Goal: Transaction & Acquisition: Purchase product/service

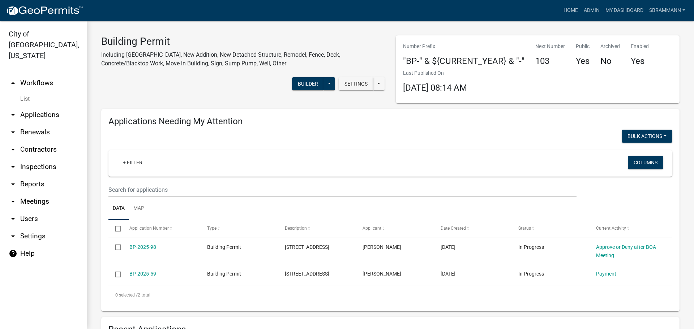
select select "3: 100"
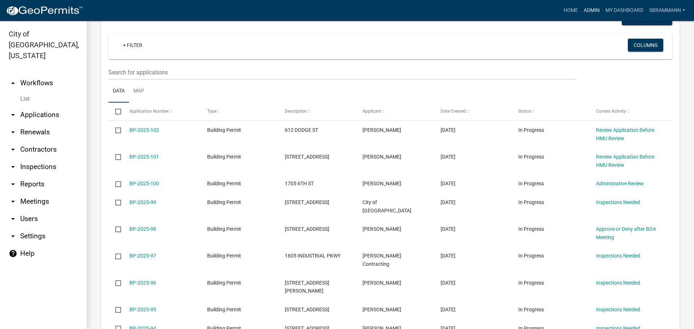
click at [587, 10] on link "Admin" at bounding box center [592, 11] width 22 height 14
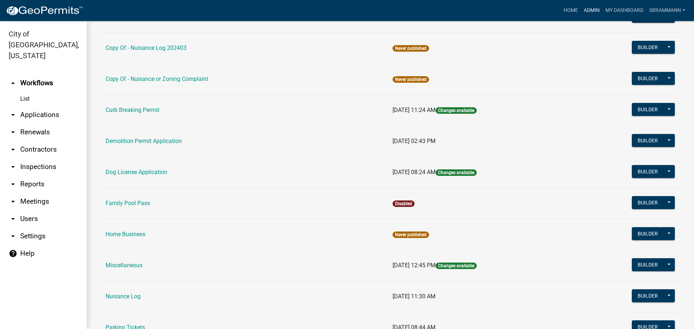
scroll to position [253, 0]
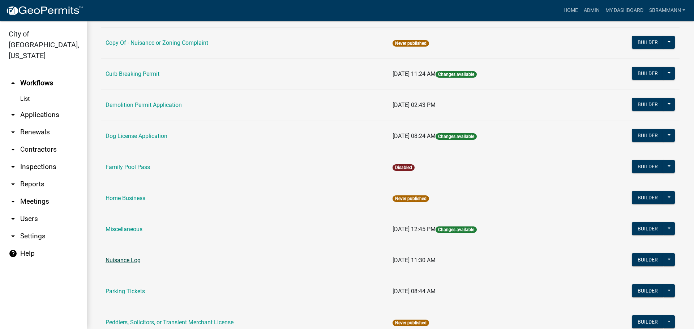
click at [127, 261] on link "Nuisance Log" at bounding box center [123, 260] width 35 height 7
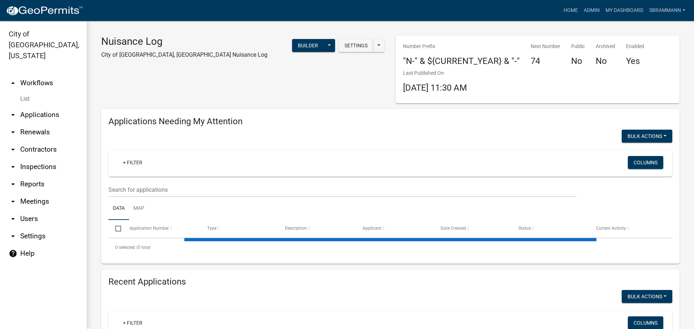
select select "3: 100"
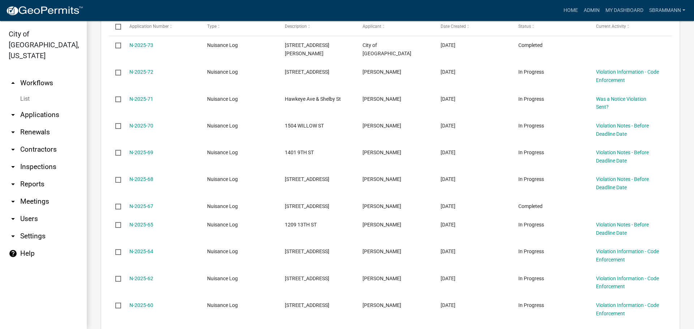
scroll to position [482, 0]
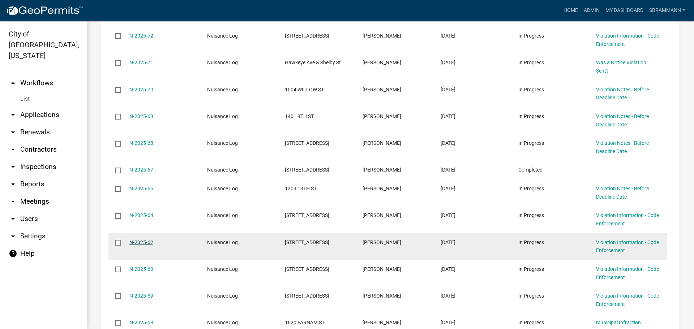
click at [142, 240] on link "N-2025-62" at bounding box center [141, 243] width 24 height 6
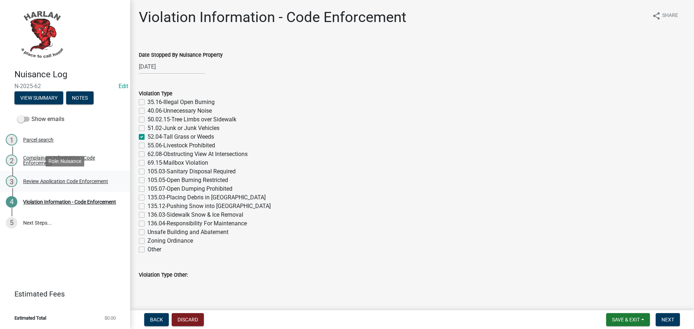
click at [61, 182] on div "Review Application Code Enforcement" at bounding box center [65, 181] width 85 height 5
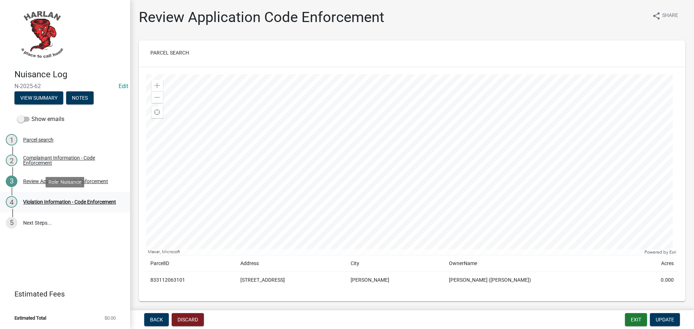
click at [39, 200] on div "Violation Information - Code Enforcement" at bounding box center [69, 202] width 93 height 5
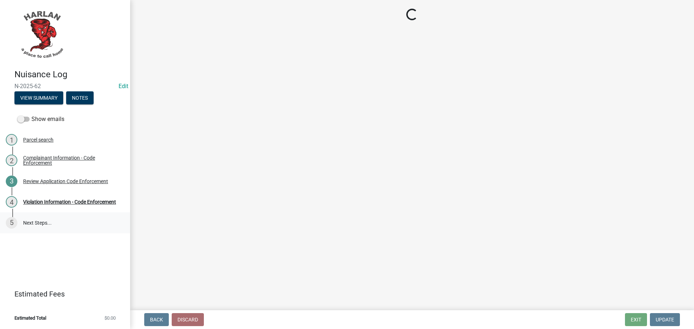
click at [36, 221] on link "5 Next Steps..." at bounding box center [65, 223] width 130 height 21
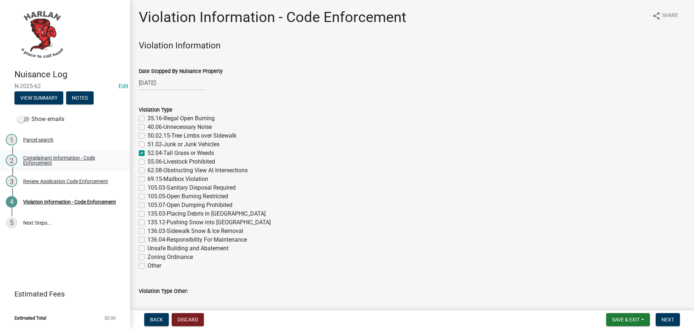
click at [40, 157] on div "Complainant Information - Code Enforcement" at bounding box center [70, 160] width 95 height 10
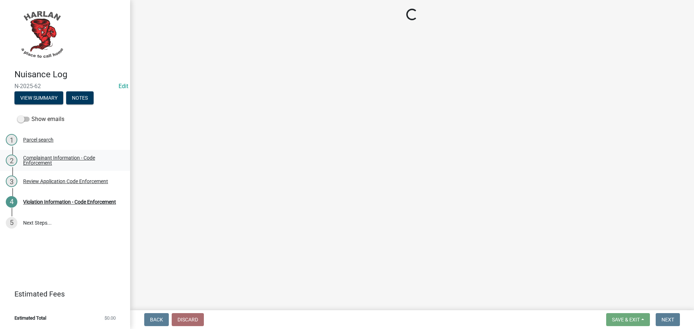
select select "49b6a45b-4058-468a-b08f-043d13f31423"
select select "4ac606fe-52ce-420f-8dd3-8e66c2cd4abc"
select select "db954dd5-c658-4052-8664-ee6695e82e3a"
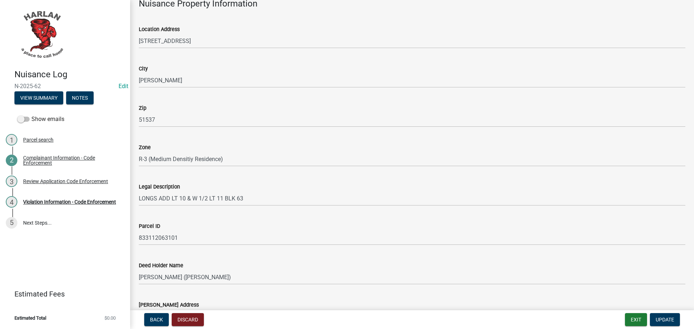
scroll to position [579, 0]
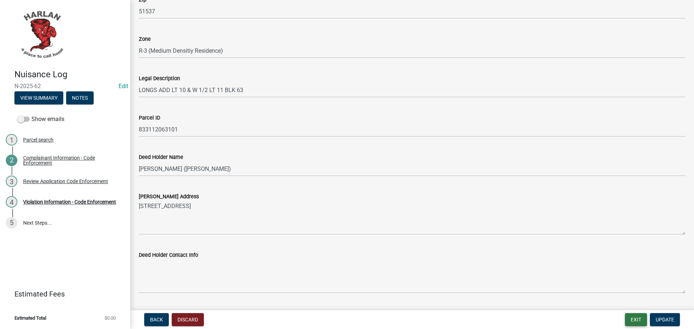
click at [637, 319] on button "Exit" at bounding box center [636, 320] width 22 height 13
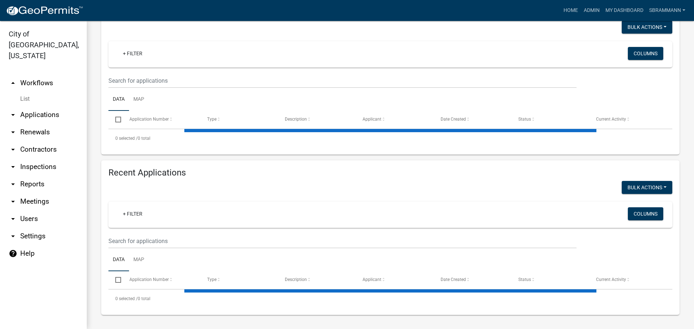
select select "3: 100"
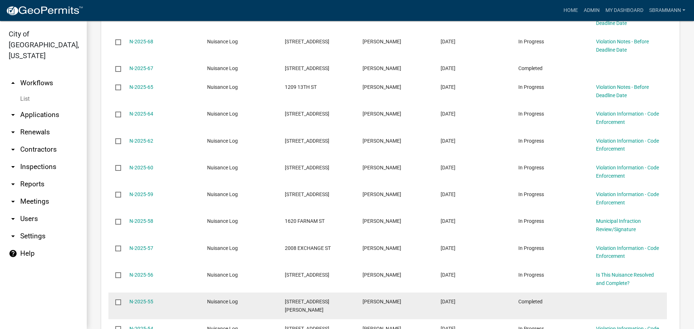
scroll to position [554, 0]
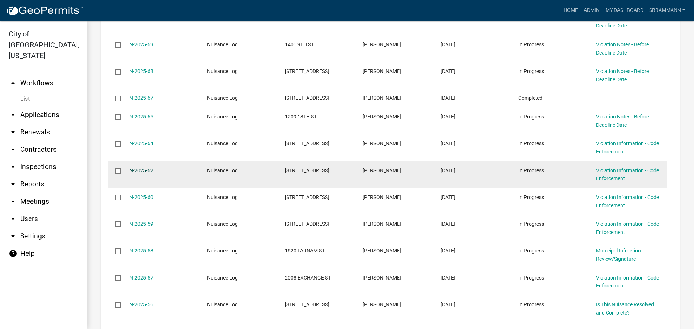
click at [143, 168] on link "N-2025-62" at bounding box center [141, 171] width 24 height 6
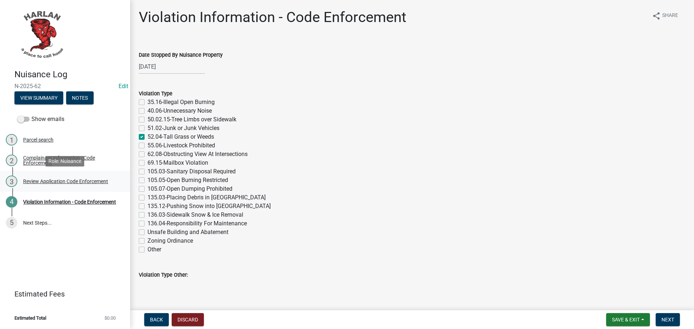
click at [41, 182] on div "Review Application Code Enforcement" at bounding box center [65, 181] width 85 height 5
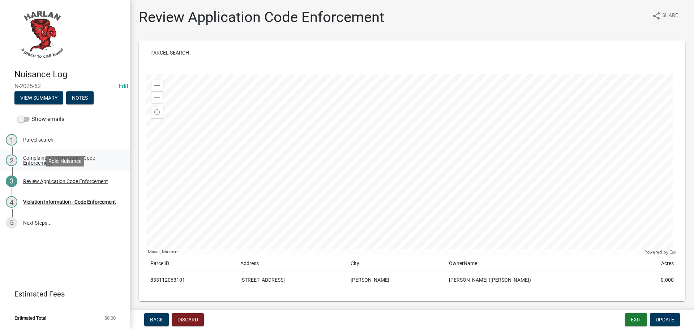
click at [37, 158] on div "Complainant Information - Code Enforcement" at bounding box center [70, 160] width 95 height 10
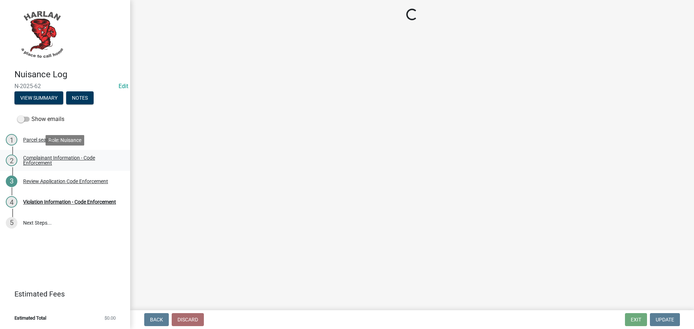
select select "49b6a45b-4058-468a-b08f-043d13f31423"
select select "4ac606fe-52ce-420f-8dd3-8e66c2cd4abc"
select select "db954dd5-c658-4052-8664-ee6695e82e3a"
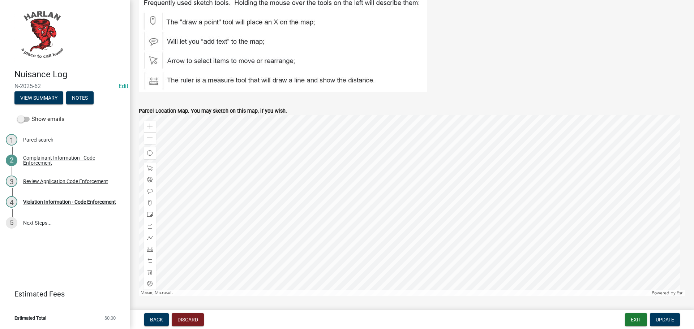
scroll to position [904, 0]
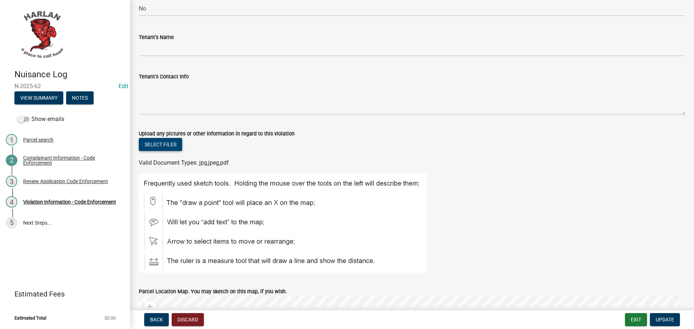
click at [157, 143] on button "Select files" at bounding box center [160, 144] width 43 height 13
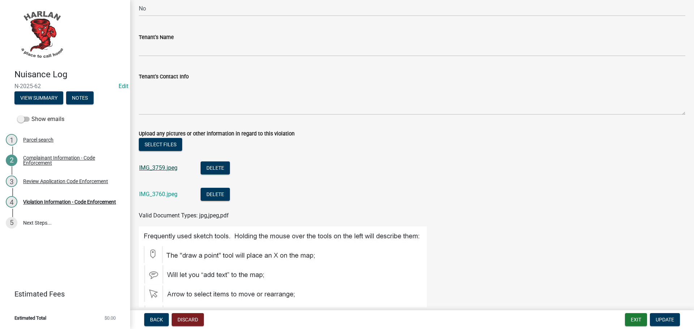
click at [153, 168] on link "IMG_3759.jpeg" at bounding box center [158, 168] width 38 height 7
click at [155, 167] on link "IMG_3759.jpeg" at bounding box center [158, 168] width 38 height 7
click at [155, 194] on link "IMG_3760.jpeg" at bounding box center [158, 194] width 38 height 7
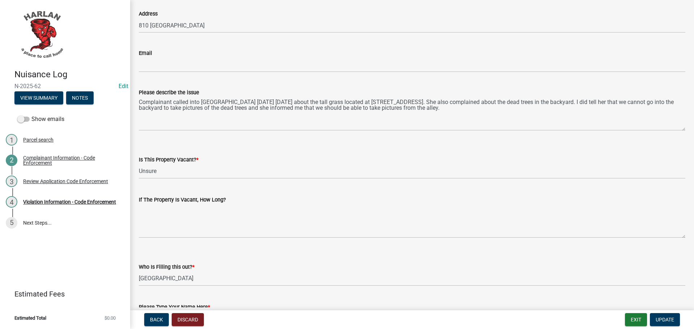
scroll to position [145, 0]
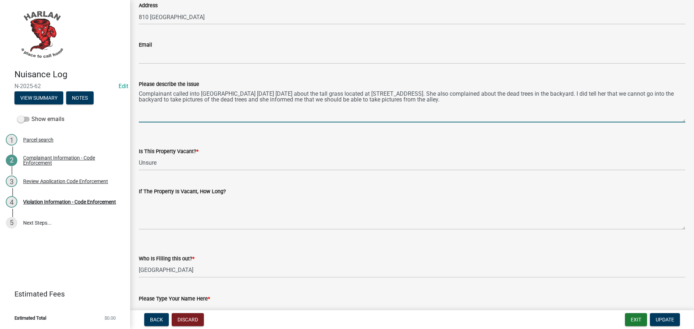
click at [409, 102] on textarea "Complainant called into [GEOGRAPHIC_DATA] [DATE] [DATE] about the tall grass lo…" at bounding box center [412, 106] width 547 height 34
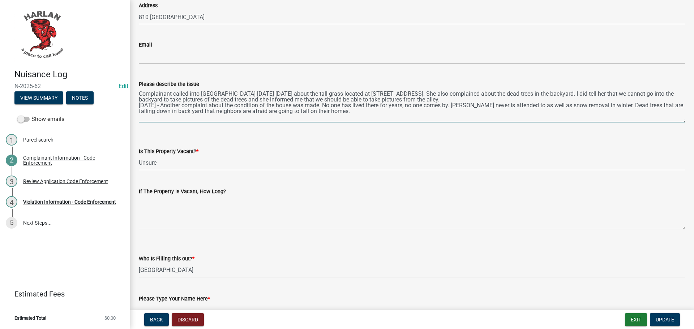
click at [400, 98] on textarea "Complainant called into [GEOGRAPHIC_DATA] [DATE] [DATE] about the tall grass lo…" at bounding box center [412, 106] width 547 height 34
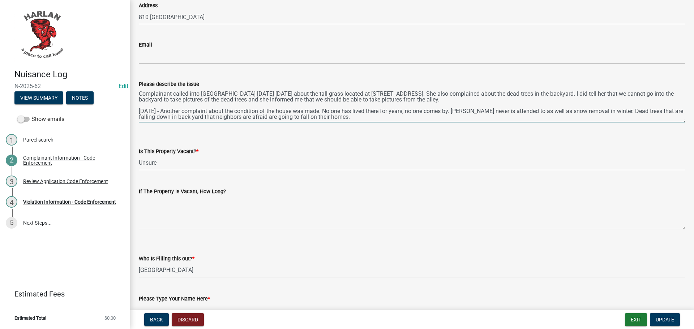
click at [334, 117] on textarea "Complainant called into [GEOGRAPHIC_DATA] [DATE] [DATE] about the tall grass lo…" at bounding box center [412, 106] width 547 height 34
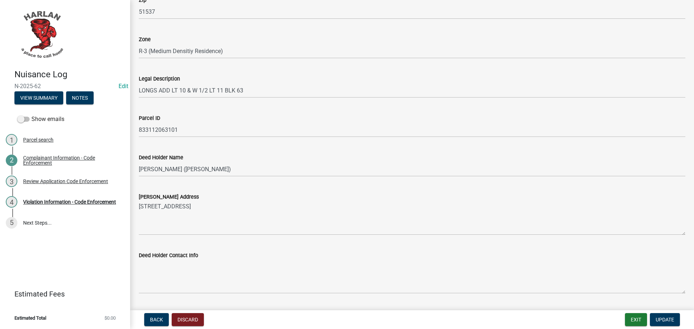
scroll to position [579, 0]
type textarea "Complainant called into [GEOGRAPHIC_DATA] [DATE] [DATE] about the tall grass lo…"
click at [670, 318] on span "Update" at bounding box center [665, 320] width 18 height 6
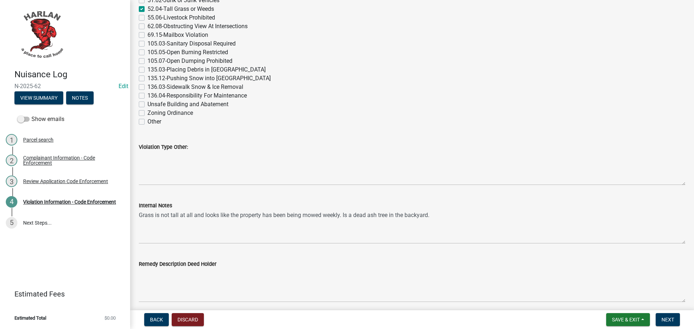
scroll to position [0, 0]
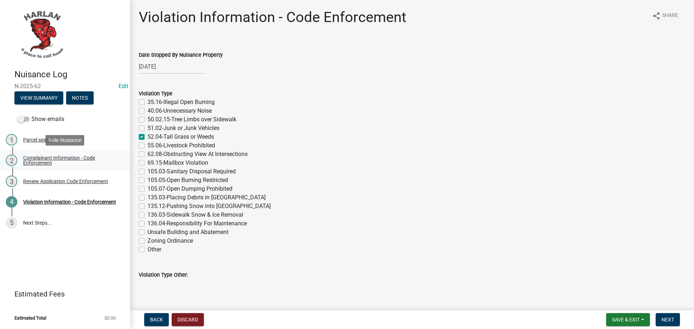
click at [35, 156] on div "Complainant Information - Code Enforcement" at bounding box center [70, 160] width 95 height 10
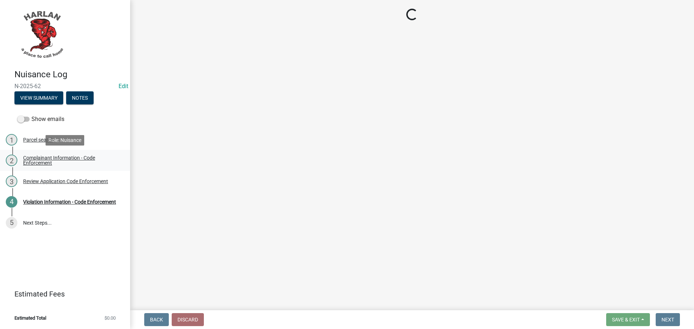
select select "49b6a45b-4058-468a-b08f-043d13f31423"
select select "4ac606fe-52ce-420f-8dd3-8e66c2cd4abc"
select select "db954dd5-c658-4052-8664-ee6695e82e3a"
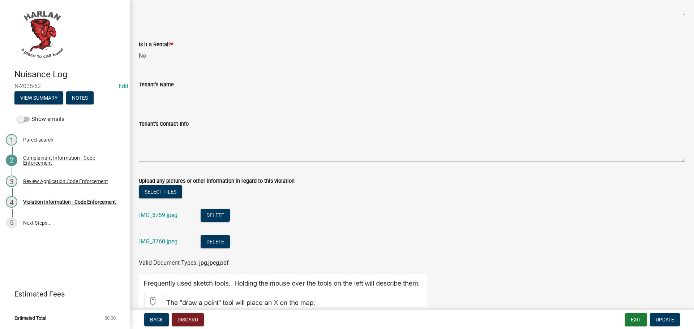
scroll to position [976, 0]
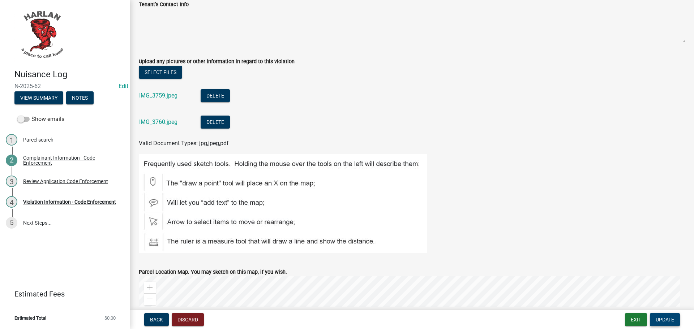
click at [659, 317] on span "Update" at bounding box center [665, 320] width 18 height 6
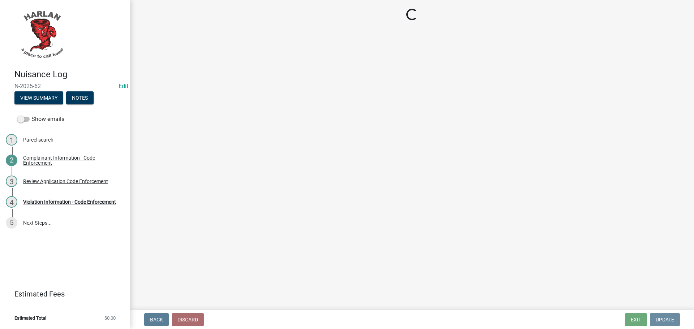
scroll to position [0, 0]
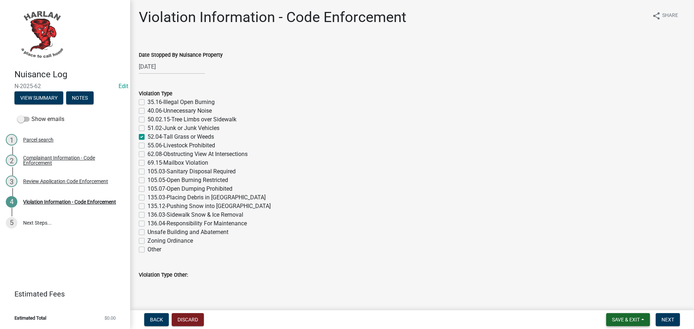
click at [627, 319] on span "Save & Exit" at bounding box center [626, 320] width 28 height 6
click at [611, 302] on button "Save & Exit" at bounding box center [621, 301] width 58 height 17
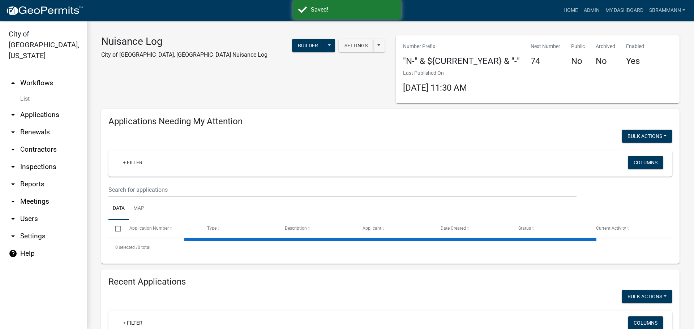
select select "3: 100"
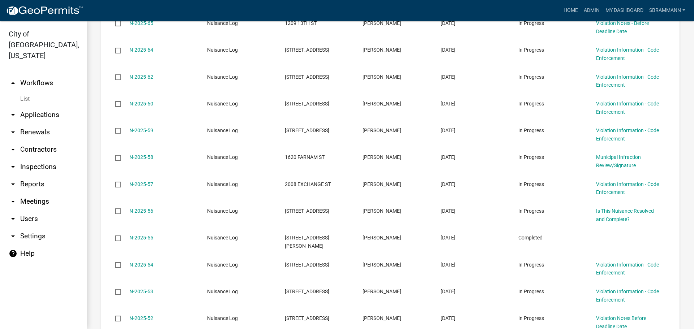
scroll to position [661, 0]
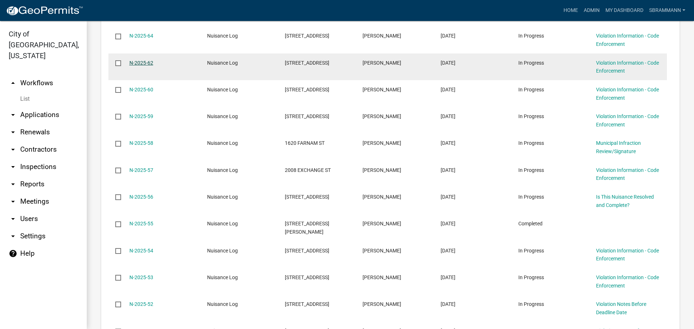
click at [135, 60] on link "N-2025-62" at bounding box center [141, 63] width 24 height 6
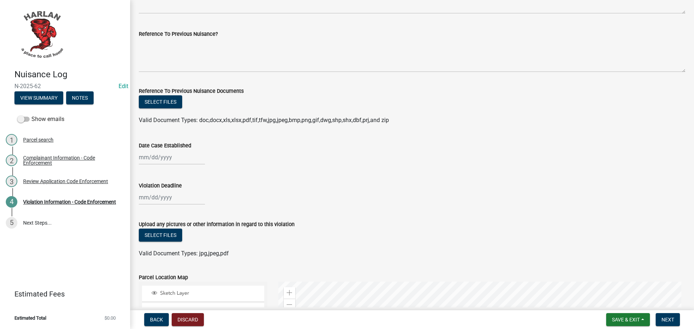
scroll to position [417, 0]
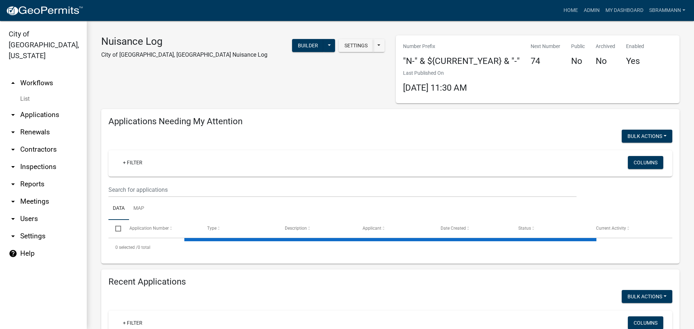
select select "3: 100"
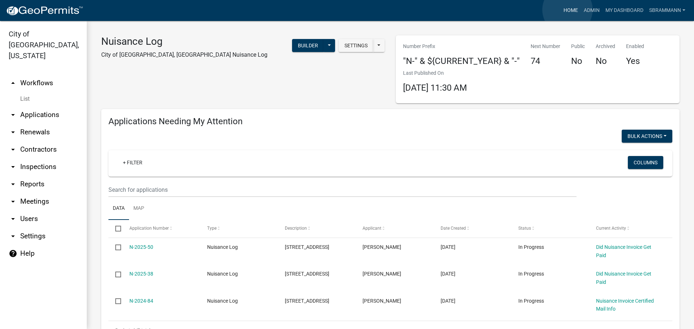
click at [568, 10] on link "Home" at bounding box center [571, 11] width 20 height 14
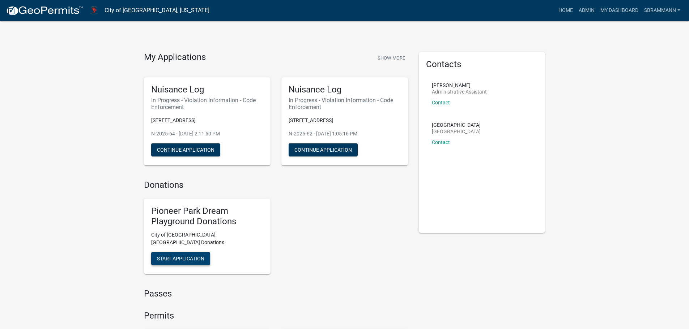
click at [175, 256] on span "Start Application" at bounding box center [180, 259] width 47 height 6
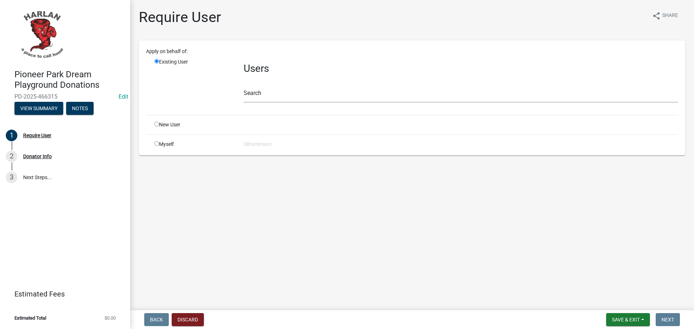
click at [157, 144] on input "radio" at bounding box center [156, 143] width 5 height 5
radio input "true"
radio input "false"
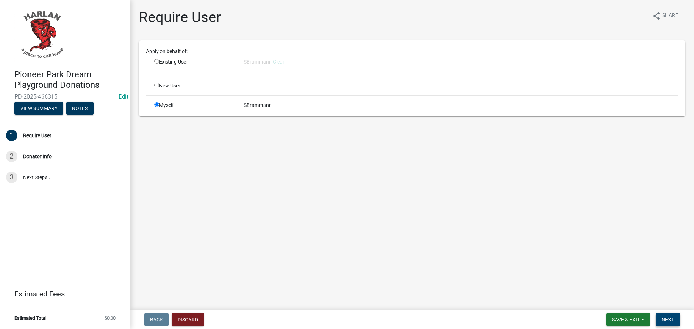
click at [666, 320] on span "Next" at bounding box center [668, 320] width 13 height 6
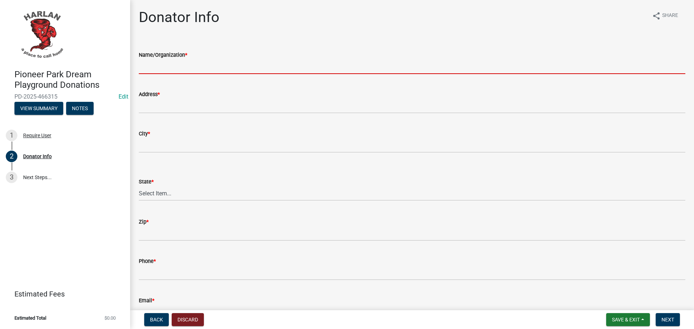
click at [155, 66] on input "Name/Organization *" at bounding box center [412, 66] width 547 height 15
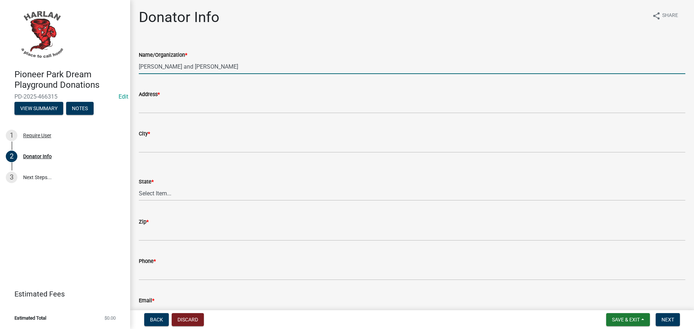
type input "[PERSON_NAME] and [PERSON_NAME]"
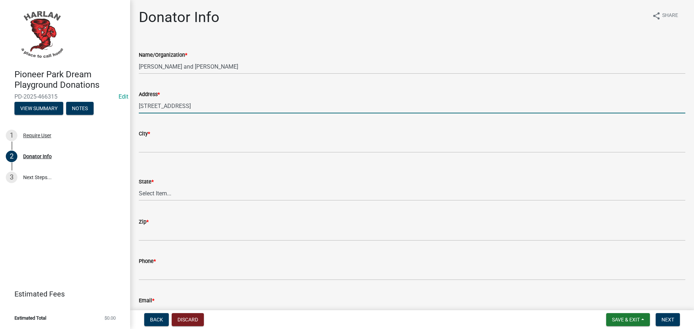
type input "[STREET_ADDRESS]"
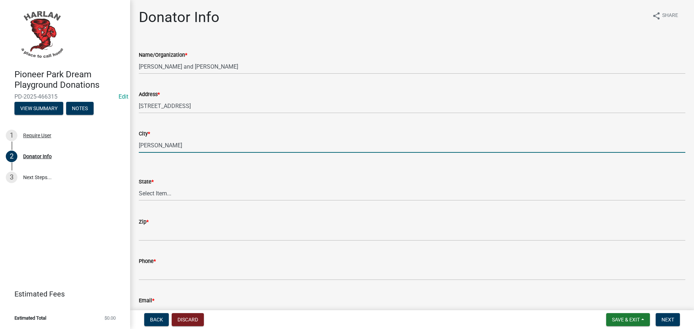
type input "[PERSON_NAME]"
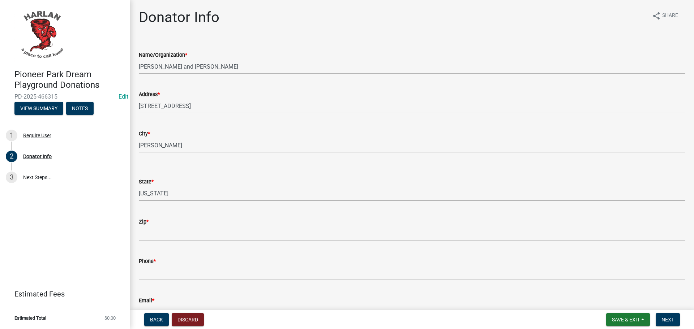
select select "IA"
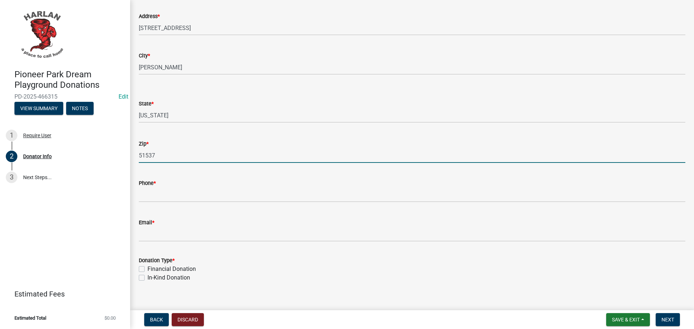
scroll to position [88, 0]
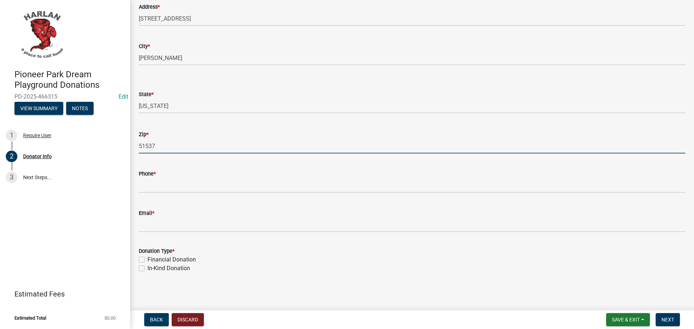
type input "51537"
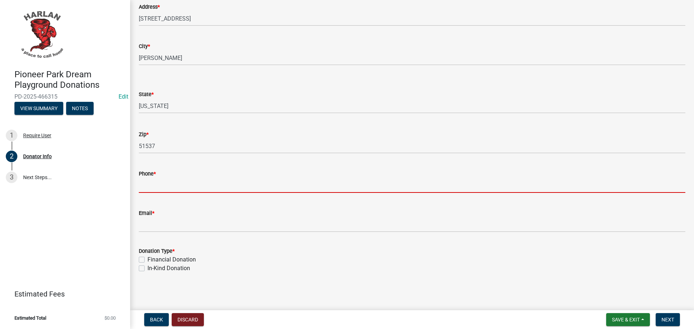
click at [154, 187] on input "Phone *" at bounding box center [412, 185] width 547 height 15
type input "7127555137"
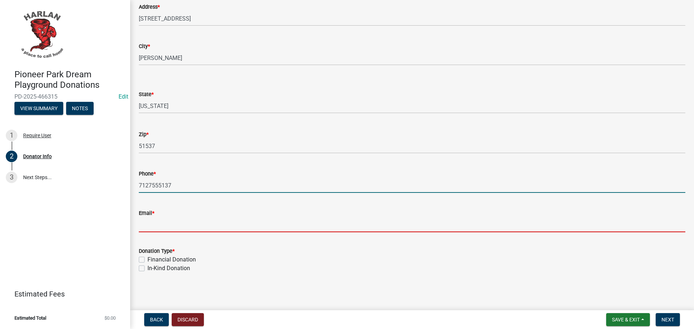
type input "[EMAIL_ADDRESS][DOMAIN_NAME]"
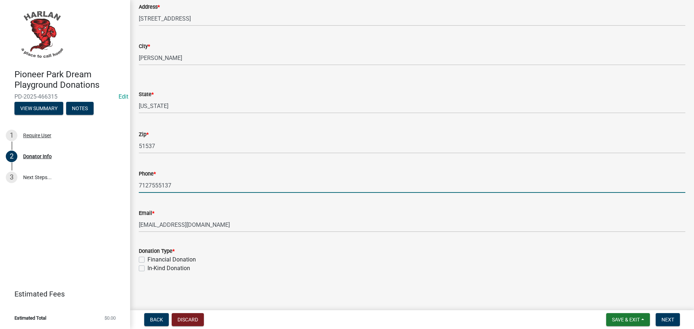
click at [148, 260] on label "Financial Donation" at bounding box center [172, 260] width 48 height 9
click at [148, 260] on input "Financial Donation" at bounding box center [150, 258] width 5 height 5
checkbox input "true"
checkbox input "false"
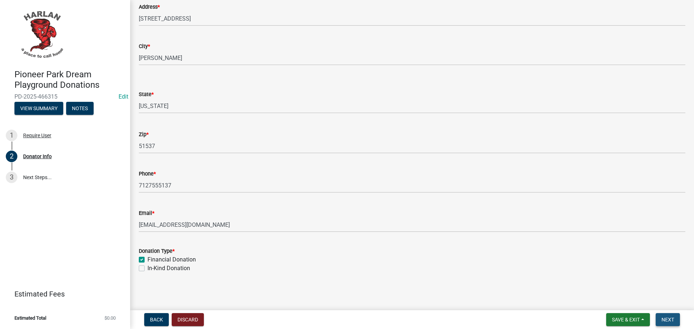
click at [666, 321] on span "Next" at bounding box center [668, 320] width 13 height 6
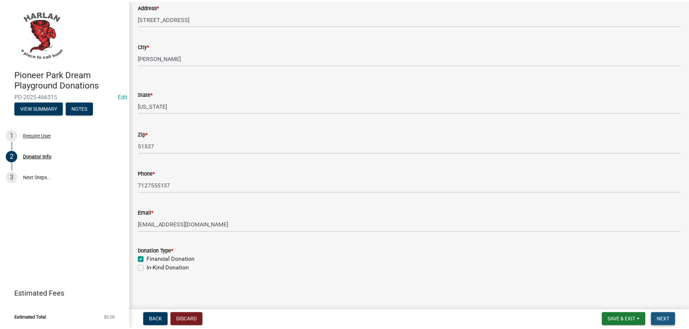
scroll to position [0, 0]
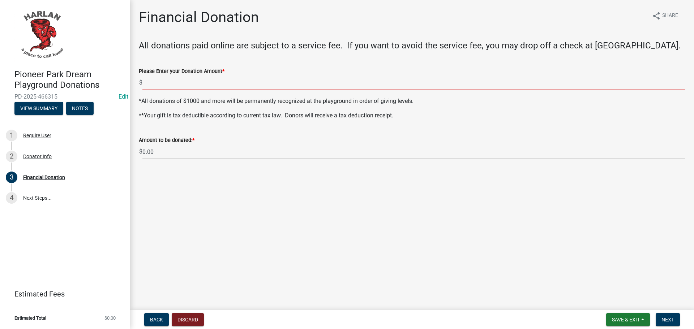
click at [158, 83] on input "text" at bounding box center [413, 83] width 543 height 15
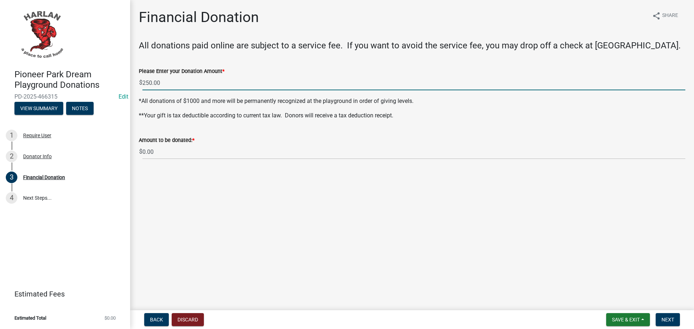
type input "250"
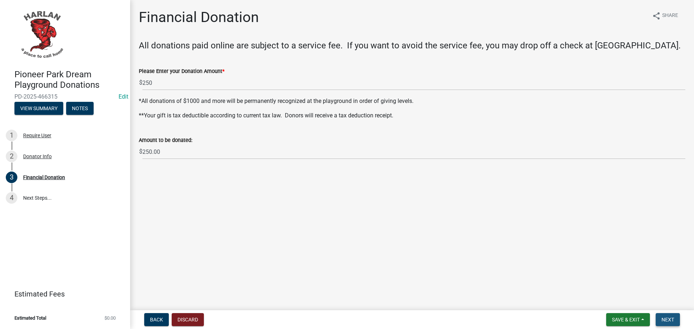
click at [665, 321] on span "Next" at bounding box center [668, 320] width 13 height 6
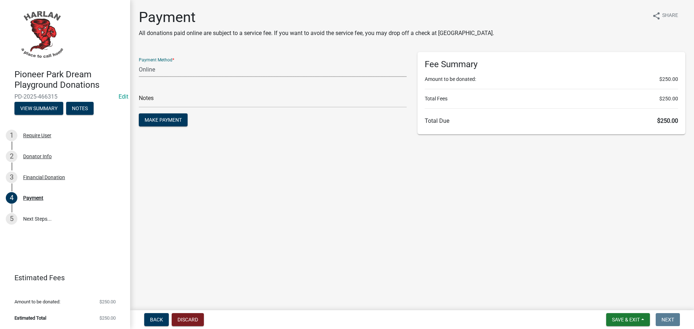
click at [159, 69] on select "Credit Card POS Check Cash Online" at bounding box center [273, 69] width 268 height 15
select select "1: 0"
click at [139, 62] on select "Credit Card POS Check Cash Online" at bounding box center [273, 69] width 268 height 15
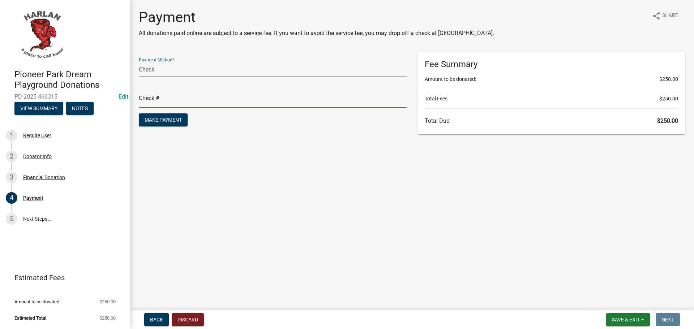
click at [152, 98] on input "text" at bounding box center [273, 100] width 268 height 15
type input "1369"
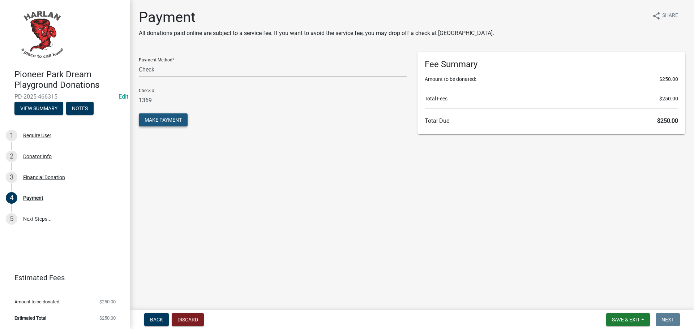
click at [160, 120] on span "Make Payment" at bounding box center [163, 120] width 37 height 6
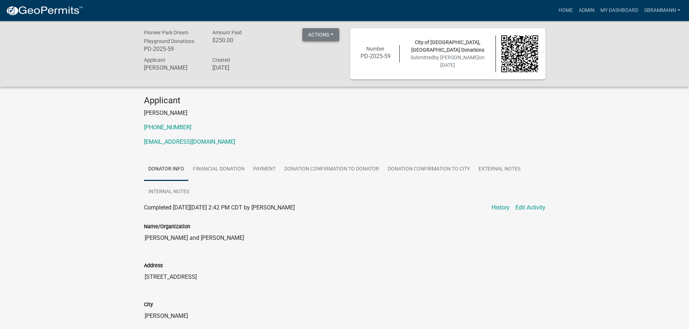
click at [312, 35] on button "Actions" at bounding box center [320, 34] width 37 height 13
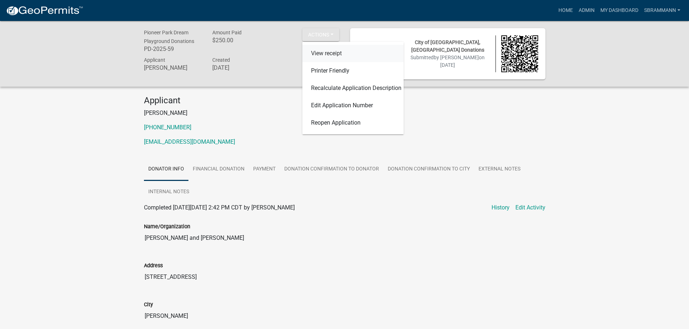
click at [315, 52] on link "View receipt" at bounding box center [352, 53] width 101 height 17
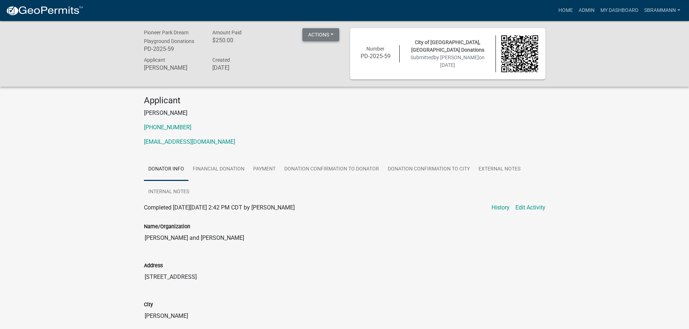
click at [312, 36] on button "Actions" at bounding box center [320, 34] width 37 height 13
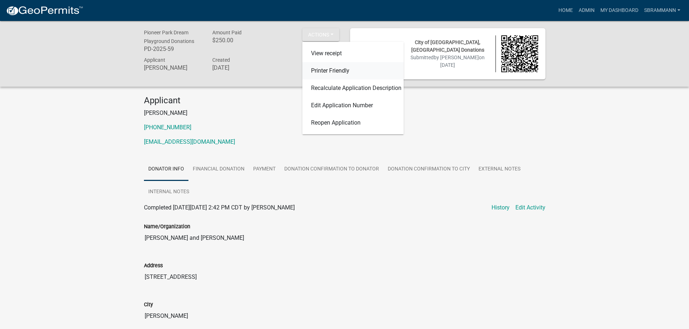
click at [320, 70] on link "Printer Friendly" at bounding box center [352, 70] width 101 height 17
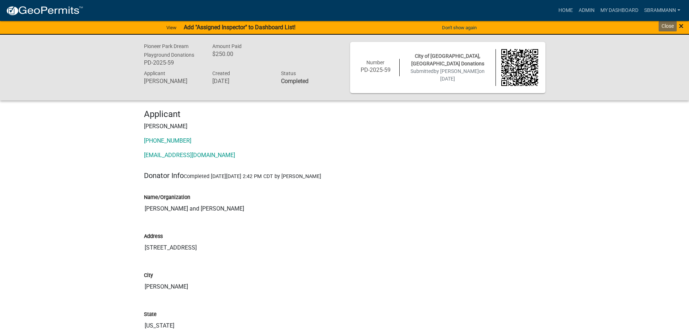
click at [680, 27] on span "×" at bounding box center [681, 26] width 5 height 10
